Goal: Task Accomplishment & Management: Use online tool/utility

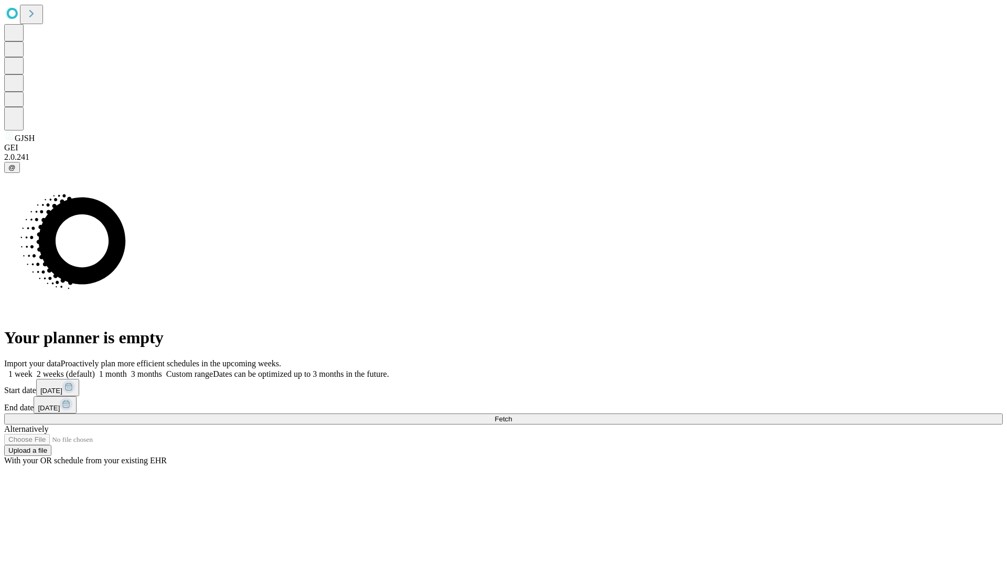
click at [512, 415] on span "Fetch" at bounding box center [503, 419] width 17 height 8
